Goal: Task Accomplishment & Management: Use online tool/utility

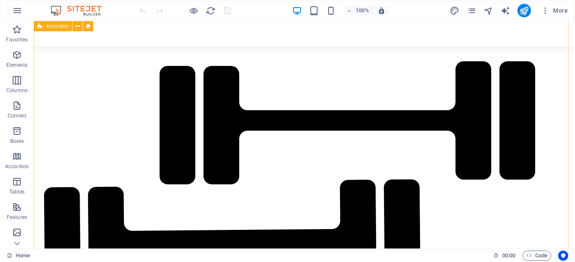
scroll to position [3725, 0]
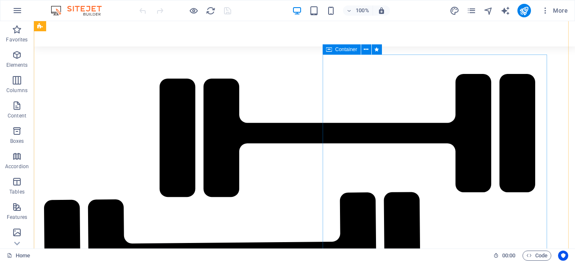
drag, startPoint x: 327, startPoint y: 111, endPoint x: 290, endPoint y: 104, distance: 37.5
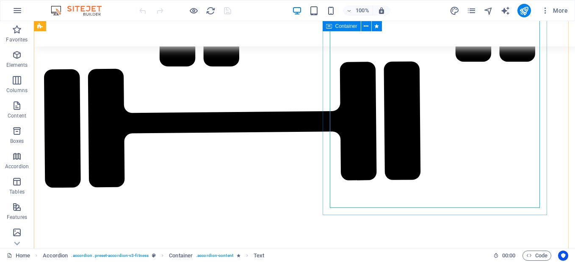
scroll to position [3898, 0]
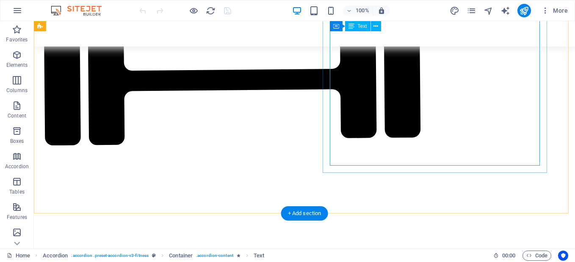
drag, startPoint x: 357, startPoint y: 140, endPoint x: 346, endPoint y: 137, distance: 11.8
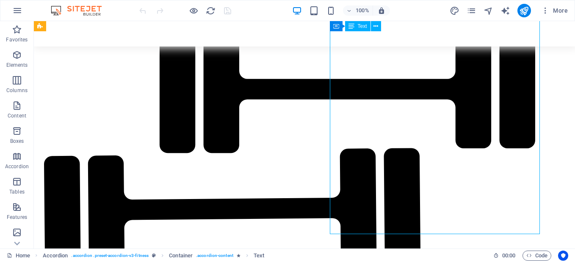
scroll to position [3729, 0]
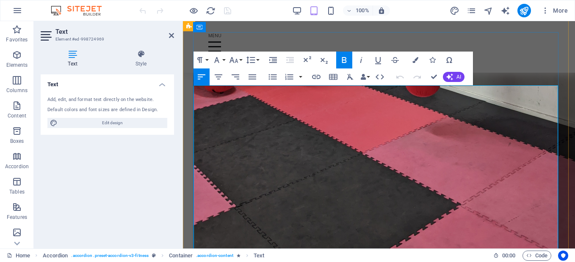
scroll to position [6800, 0]
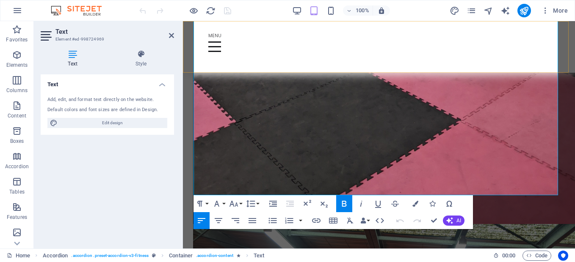
drag, startPoint x: 244, startPoint y: 168, endPoint x: 203, endPoint y: 45, distance: 129.4
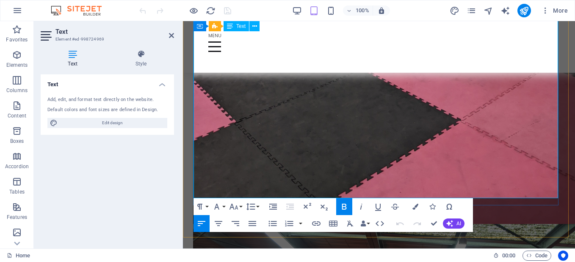
scroll to position [6715, 0]
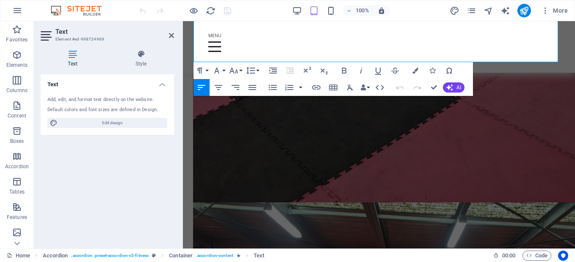
scroll to position [6941, 0]
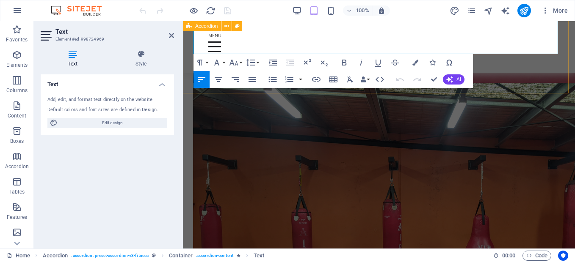
drag, startPoint x: 195, startPoint y: 98, endPoint x: 323, endPoint y: 47, distance: 137.9
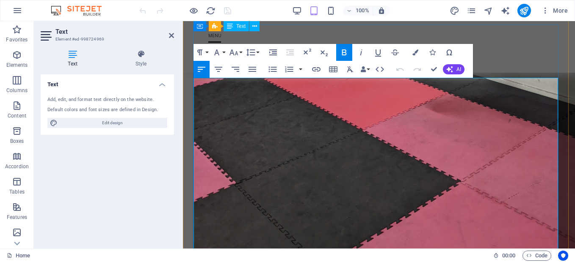
scroll to position [6730, 0]
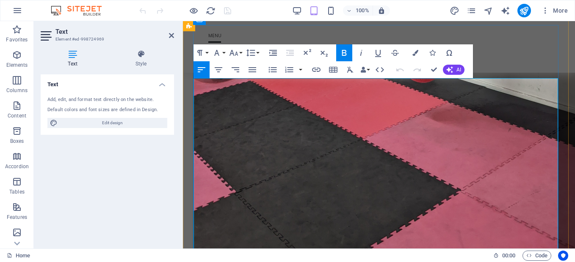
copy div "Gym & Fitness Studio Support That Frees You Up to Do What You Do Best Running a…"
click at [86, 176] on div "Text Add, edit, and format text directly on the website. Default colors and fon…" at bounding box center [107, 158] width 133 height 168
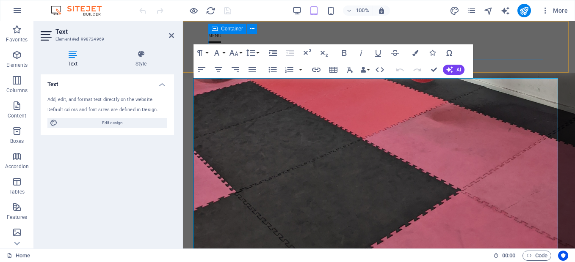
click at [491, 53] on div at bounding box center [378, 47] width 341 height 26
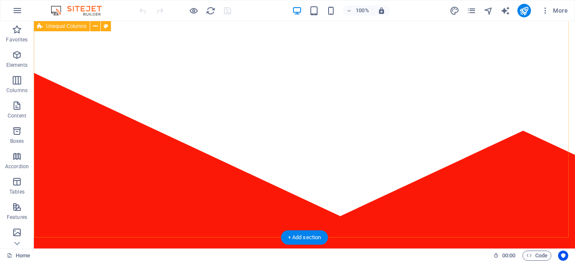
scroll to position [0, 0]
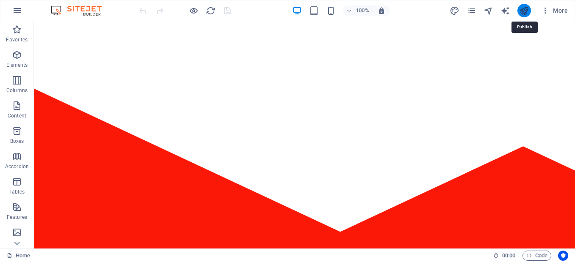
click at [527, 12] on icon "publish" at bounding box center [524, 11] width 10 height 10
